Goal: Information Seeking & Learning: Learn about a topic

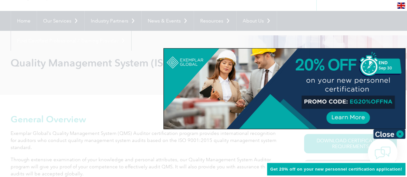
scroll to position [64, 0]
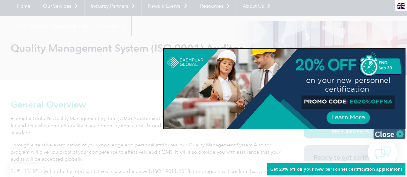
click at [400, 133] on img at bounding box center [390, 134] width 32 height 10
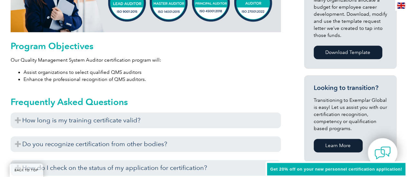
scroll to position [354, 0]
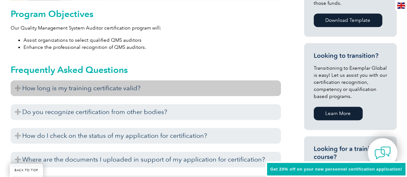
click at [184, 82] on h3 "How long is my training certificate valid?" at bounding box center [146, 89] width 271 height 16
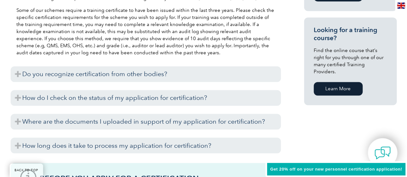
scroll to position [483, 0]
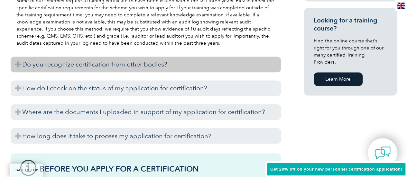
click at [231, 61] on h3 "Do you recognize certification from other bodies?" at bounding box center [146, 65] width 271 height 16
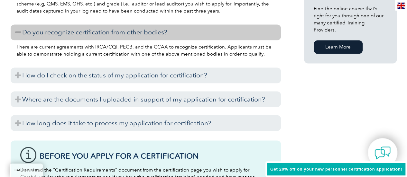
scroll to position [548, 0]
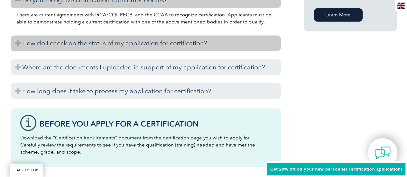
click at [241, 42] on h3 "How do I check on the status of my application for certification?" at bounding box center [146, 43] width 271 height 16
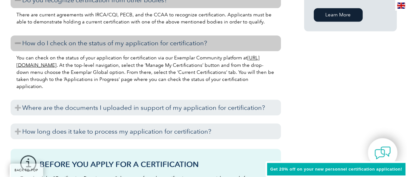
scroll to position [580, 0]
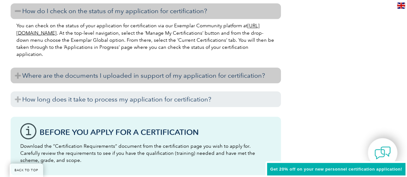
click at [19, 75] on h3 "Where are the documents I uploaded in support of my application for certificati…" at bounding box center [146, 76] width 271 height 16
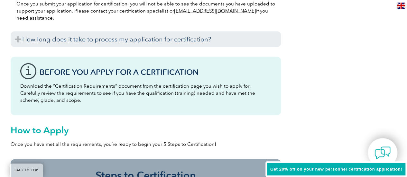
scroll to position [676, 0]
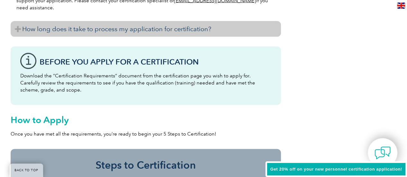
click at [19, 28] on h3 "How long does it take to process my application for certification?" at bounding box center [146, 29] width 271 height 16
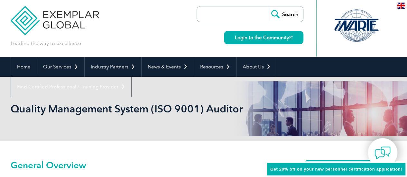
scroll to position [0, 0]
